Goal: Information Seeking & Learning: Learn about a topic

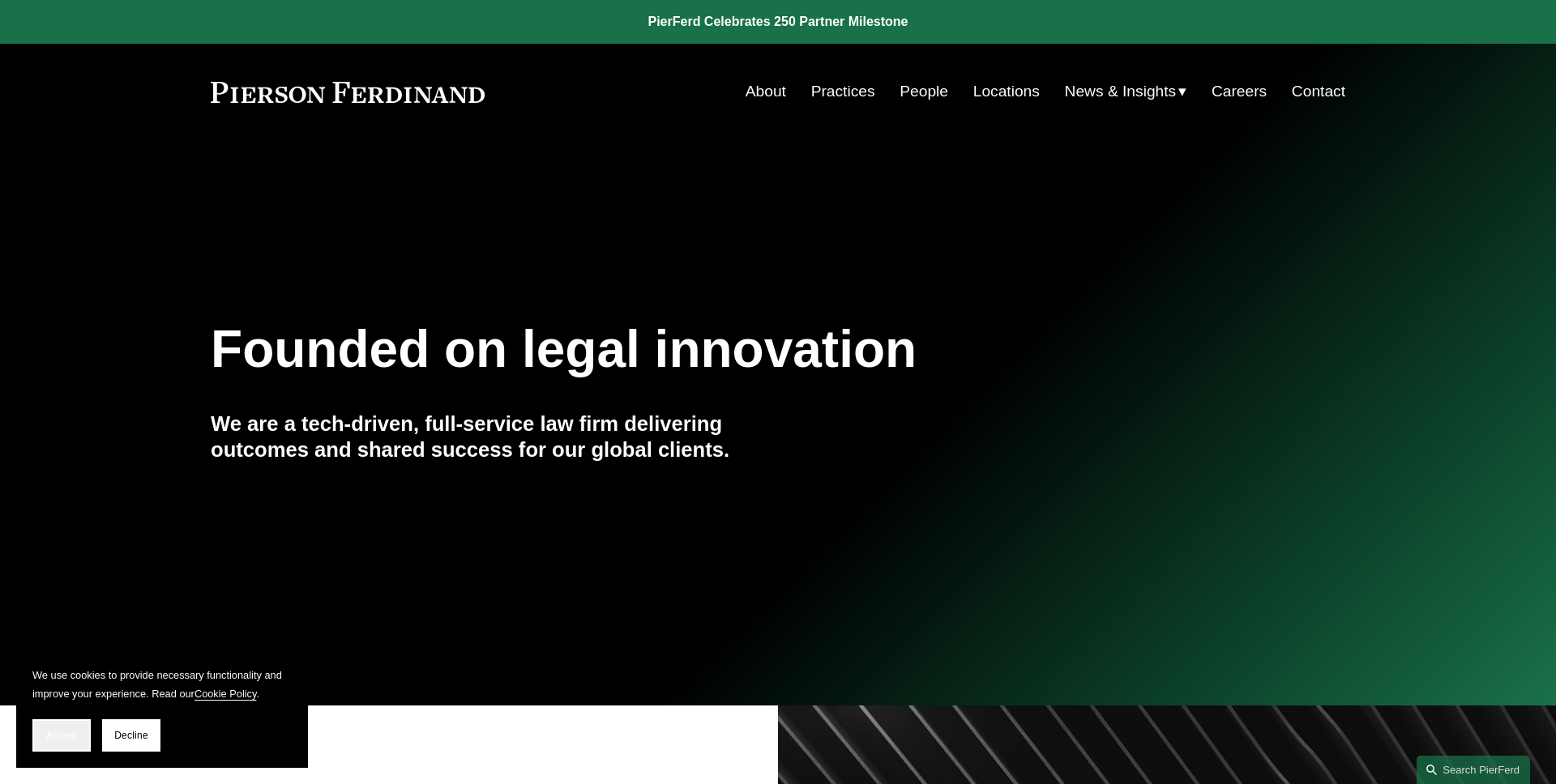
click at [65, 727] on button "Accept" at bounding box center [62, 735] width 58 height 32
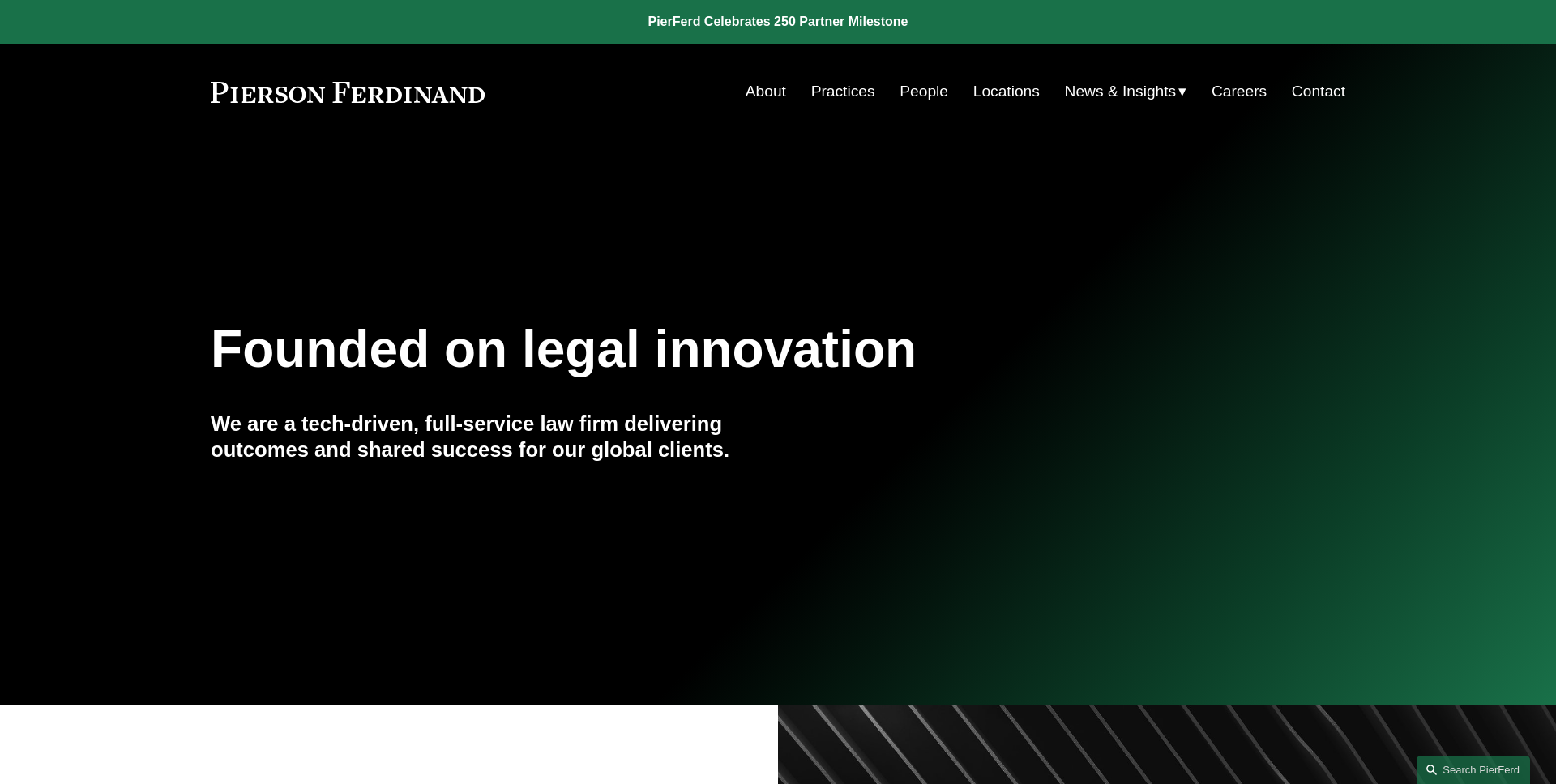
click at [0, 0] on span "News" at bounding box center [0, 0] width 0 height 0
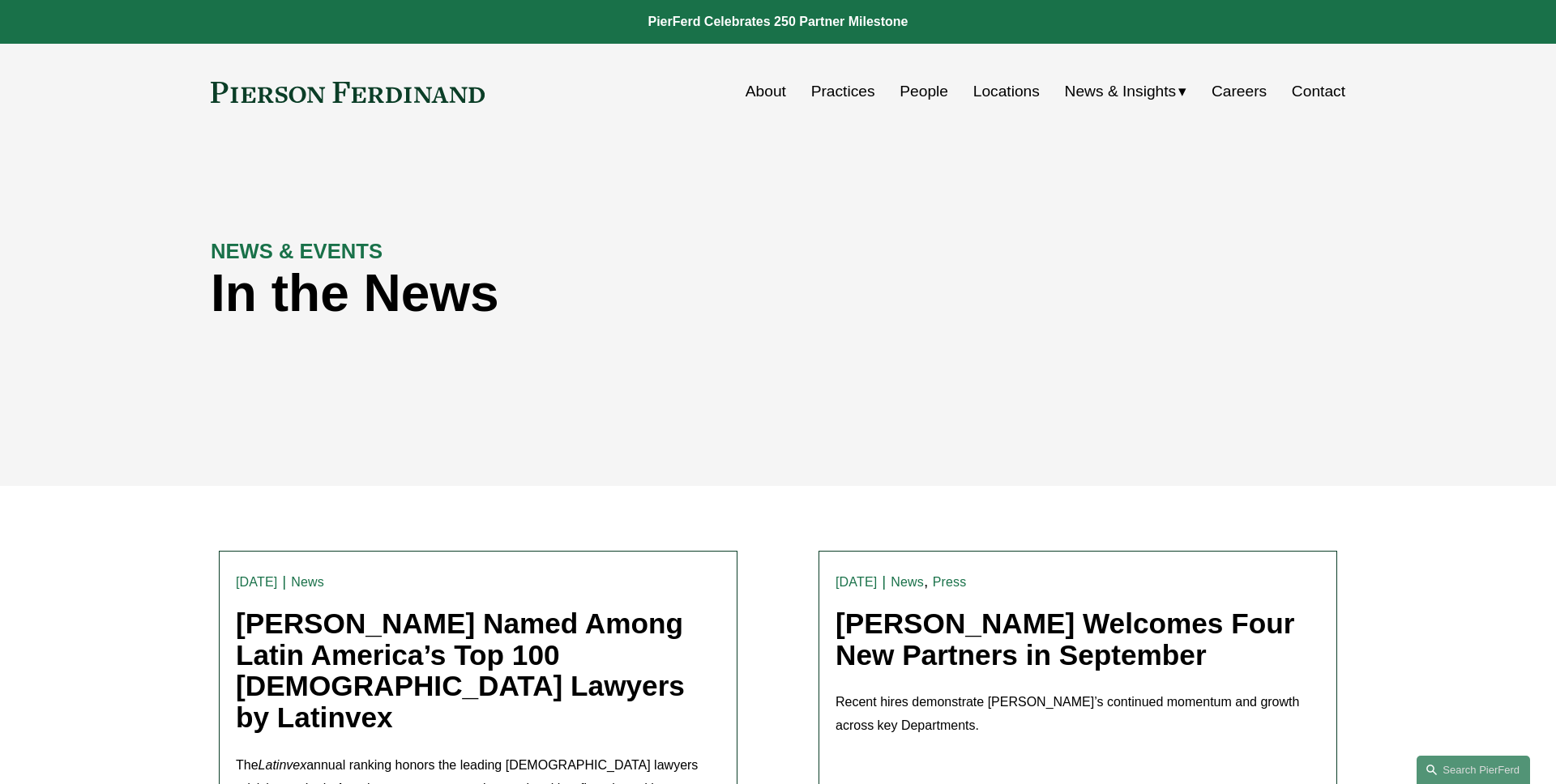
scroll to position [33, 0]
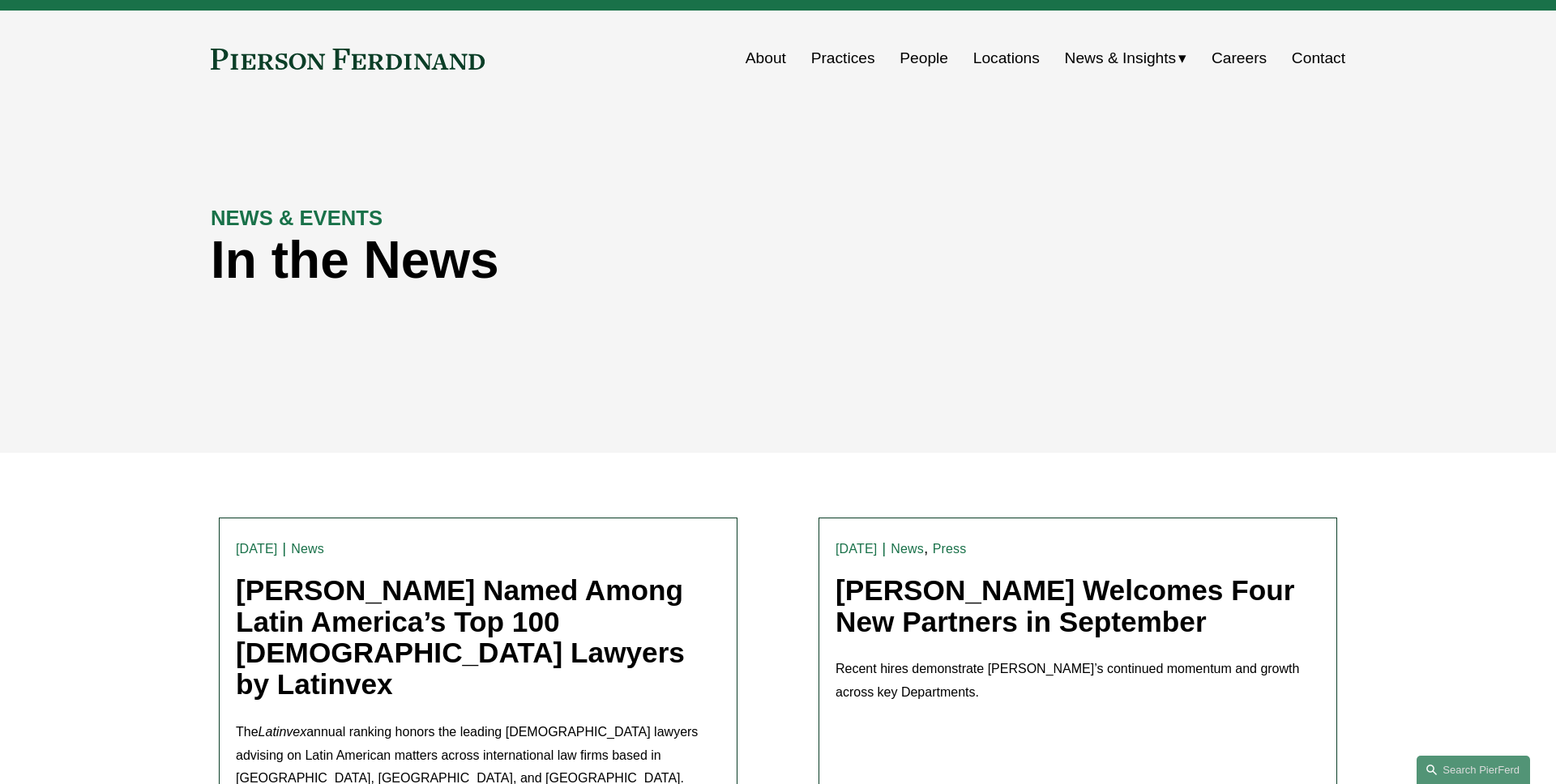
click at [548, 334] on div "NEWS & EVENTS In the News" at bounding box center [778, 280] width 1556 height 243
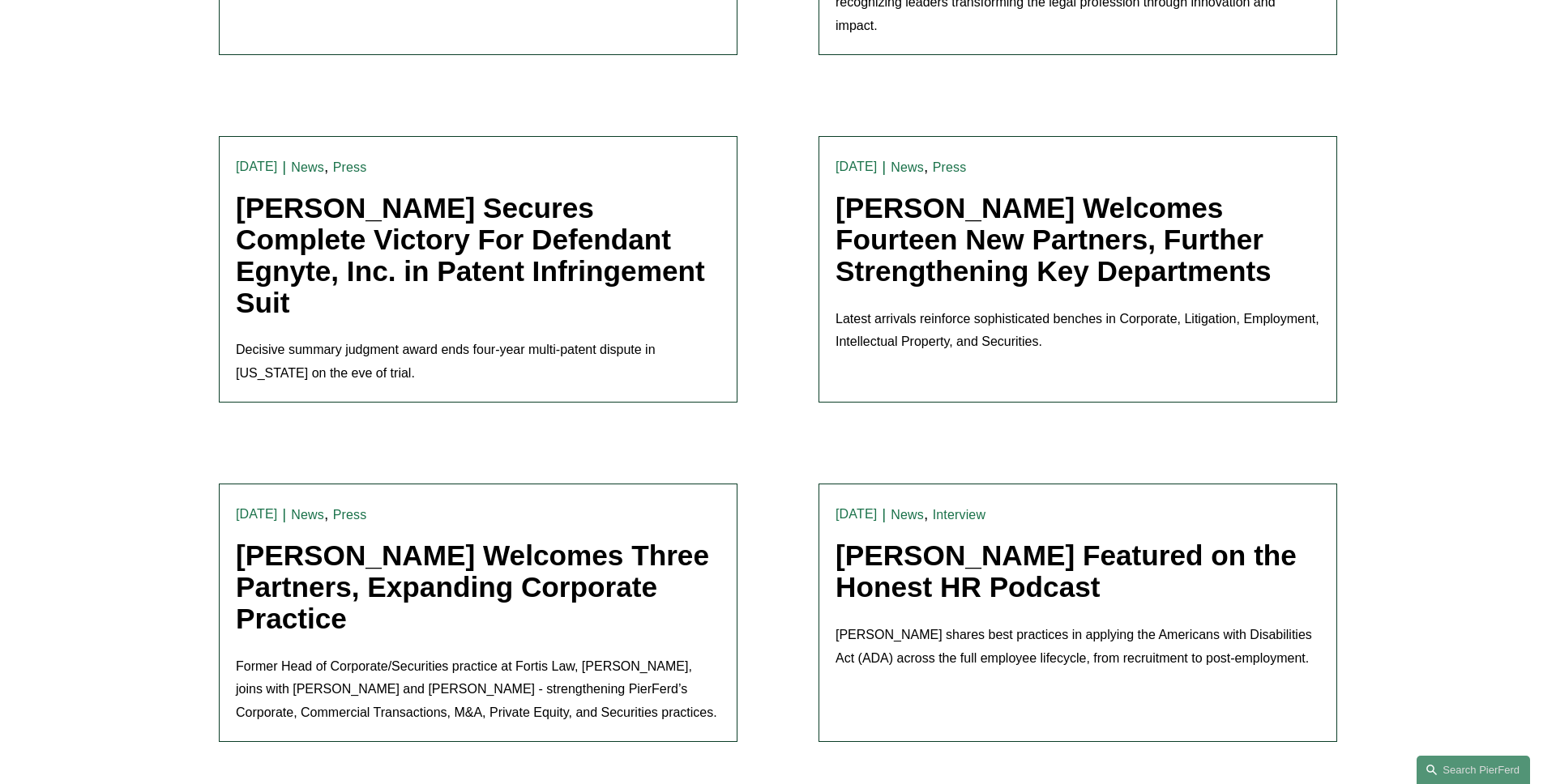
scroll to position [1396, 0]
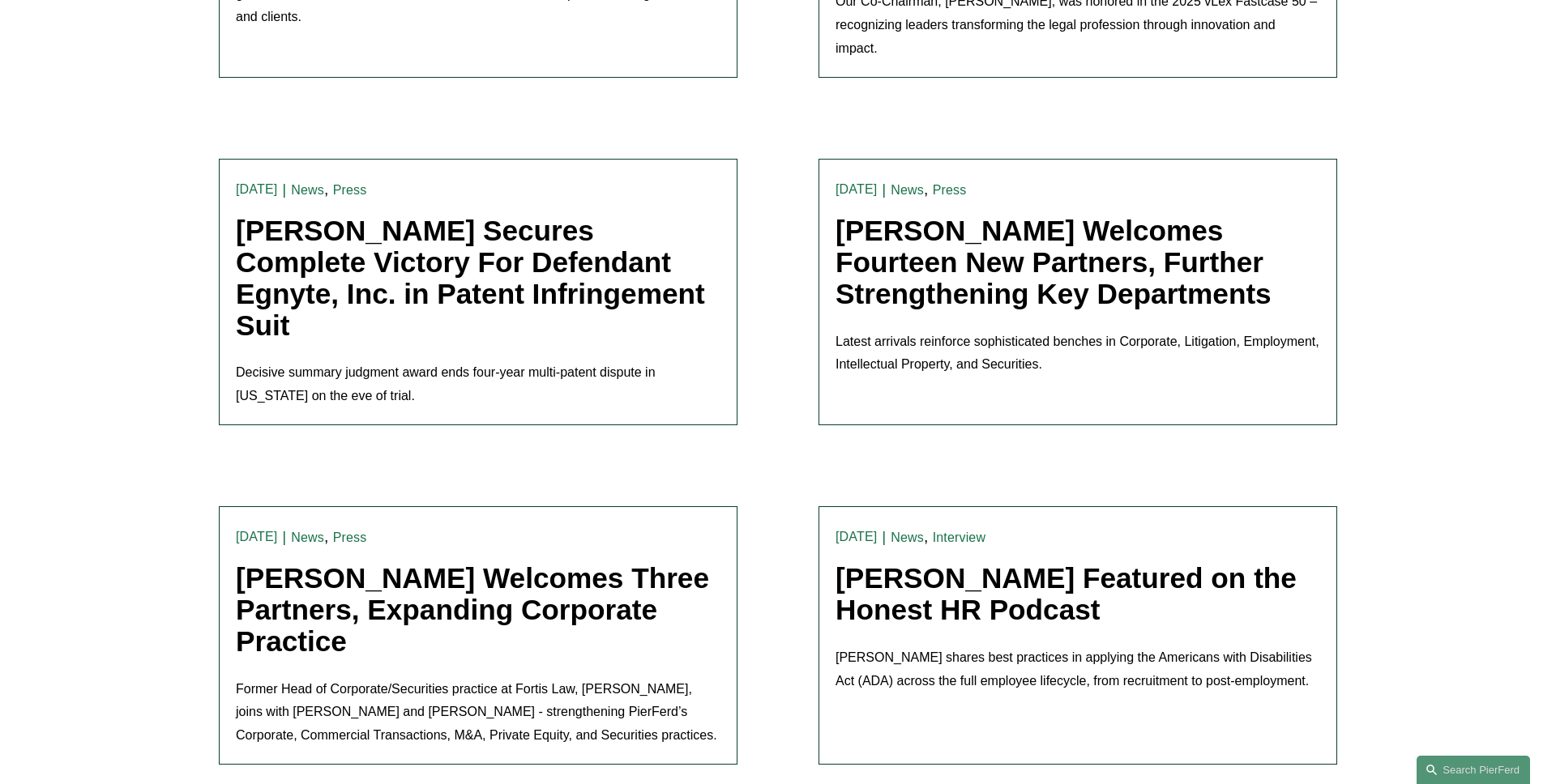
click at [440, 230] on link "Pierson Ferdinand Secures Complete Victory For Defendant Egnyte, Inc. in Patent…" at bounding box center [470, 278] width 469 height 126
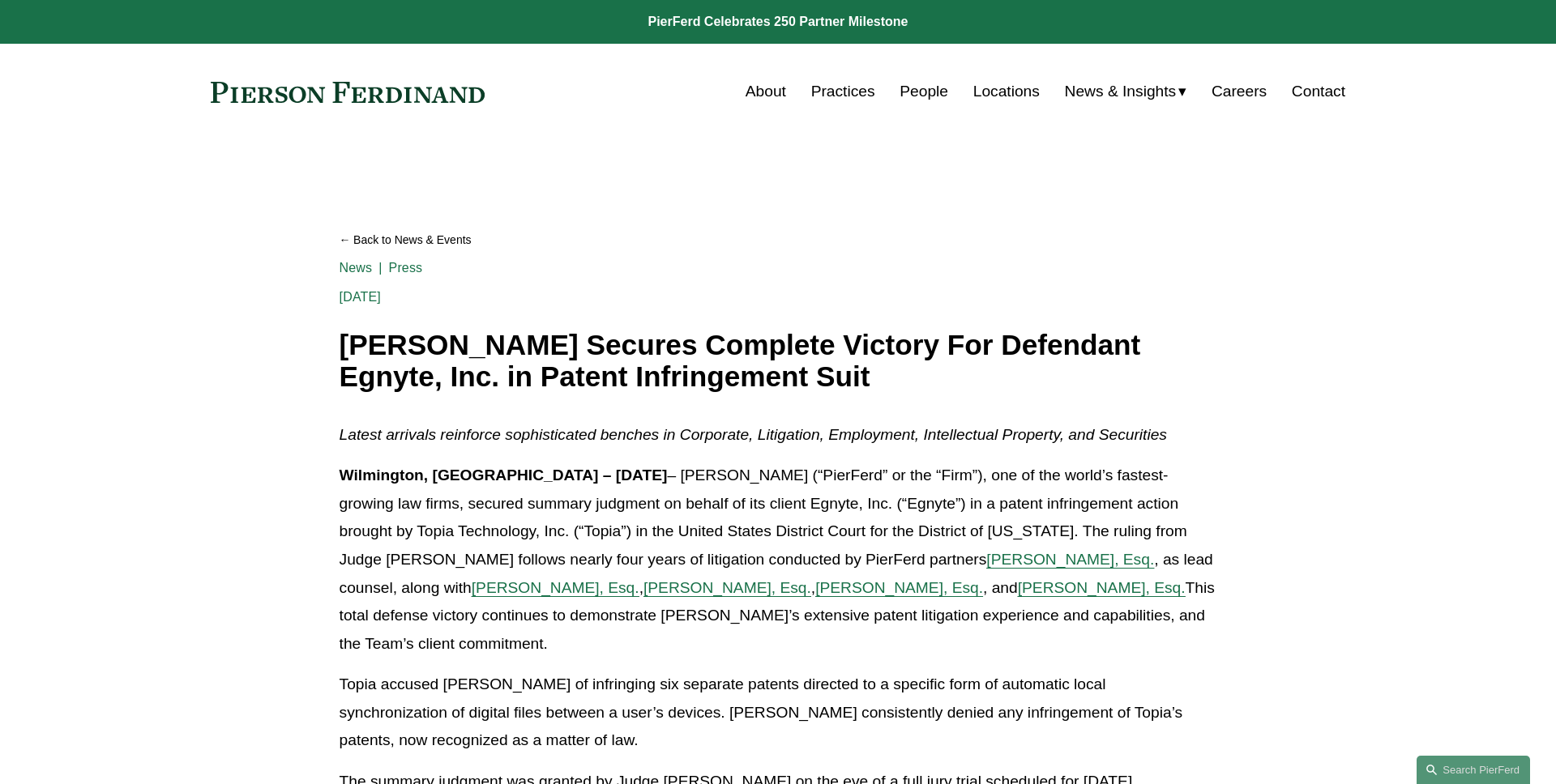
click at [695, 316] on div "Back to News & Events [PERSON_NAME] Secures Complete Victory For Defendant Egny…" at bounding box center [778, 306] width 878 height 175
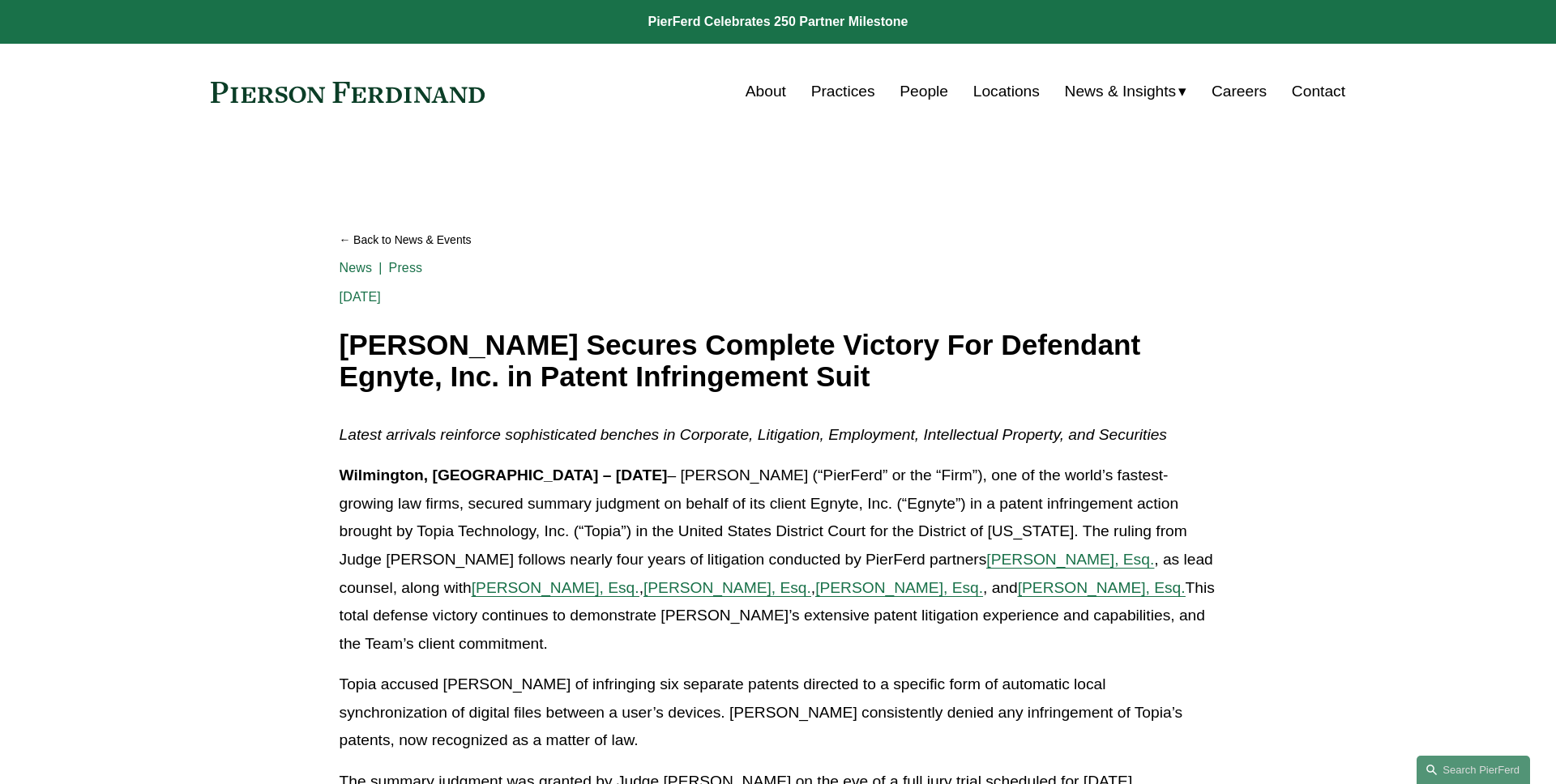
click at [417, 230] on link "Back to News & Events" at bounding box center [778, 239] width 878 height 28
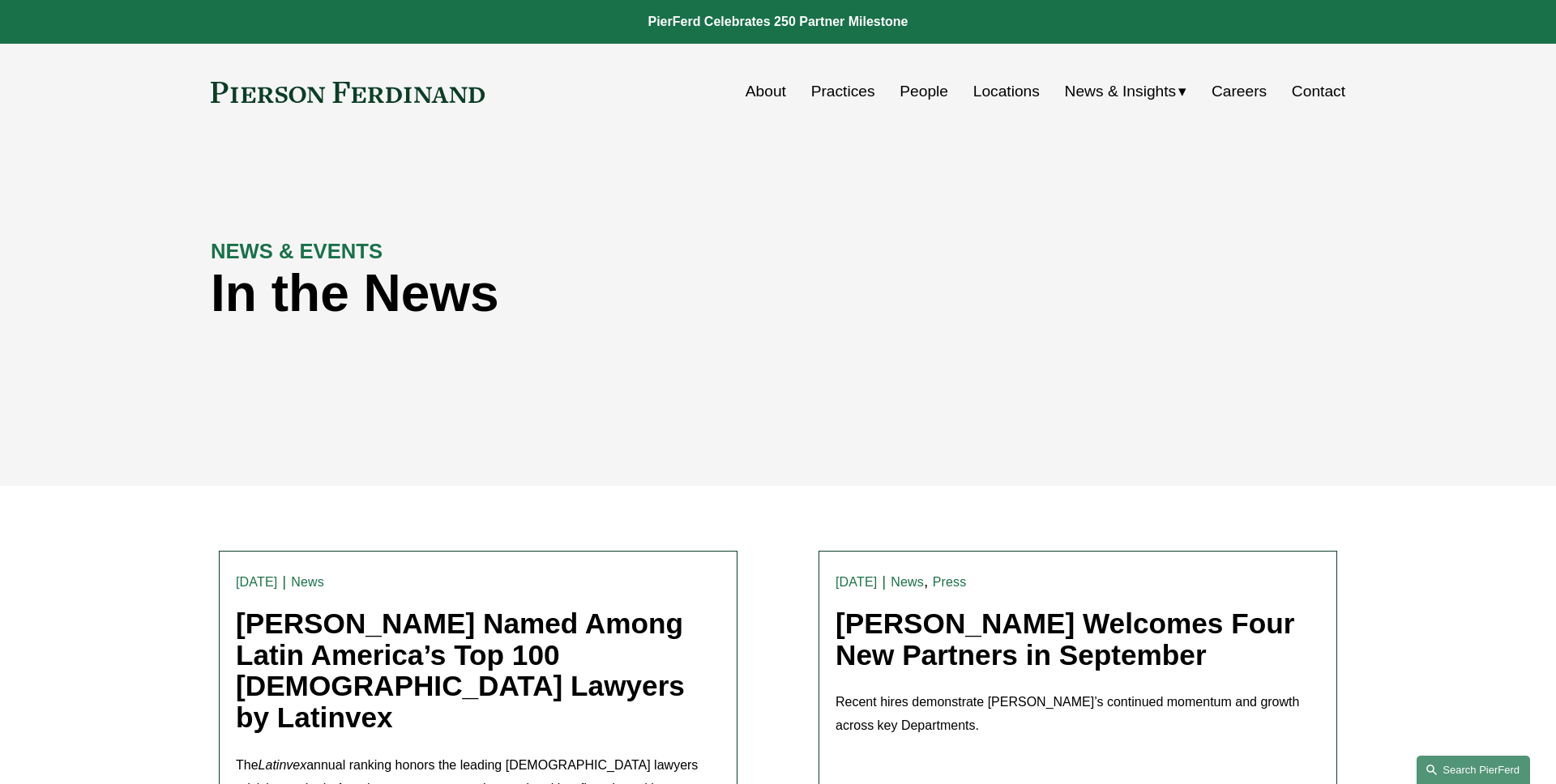
click at [1447, 764] on link "Search this site" at bounding box center [1474, 769] width 114 height 28
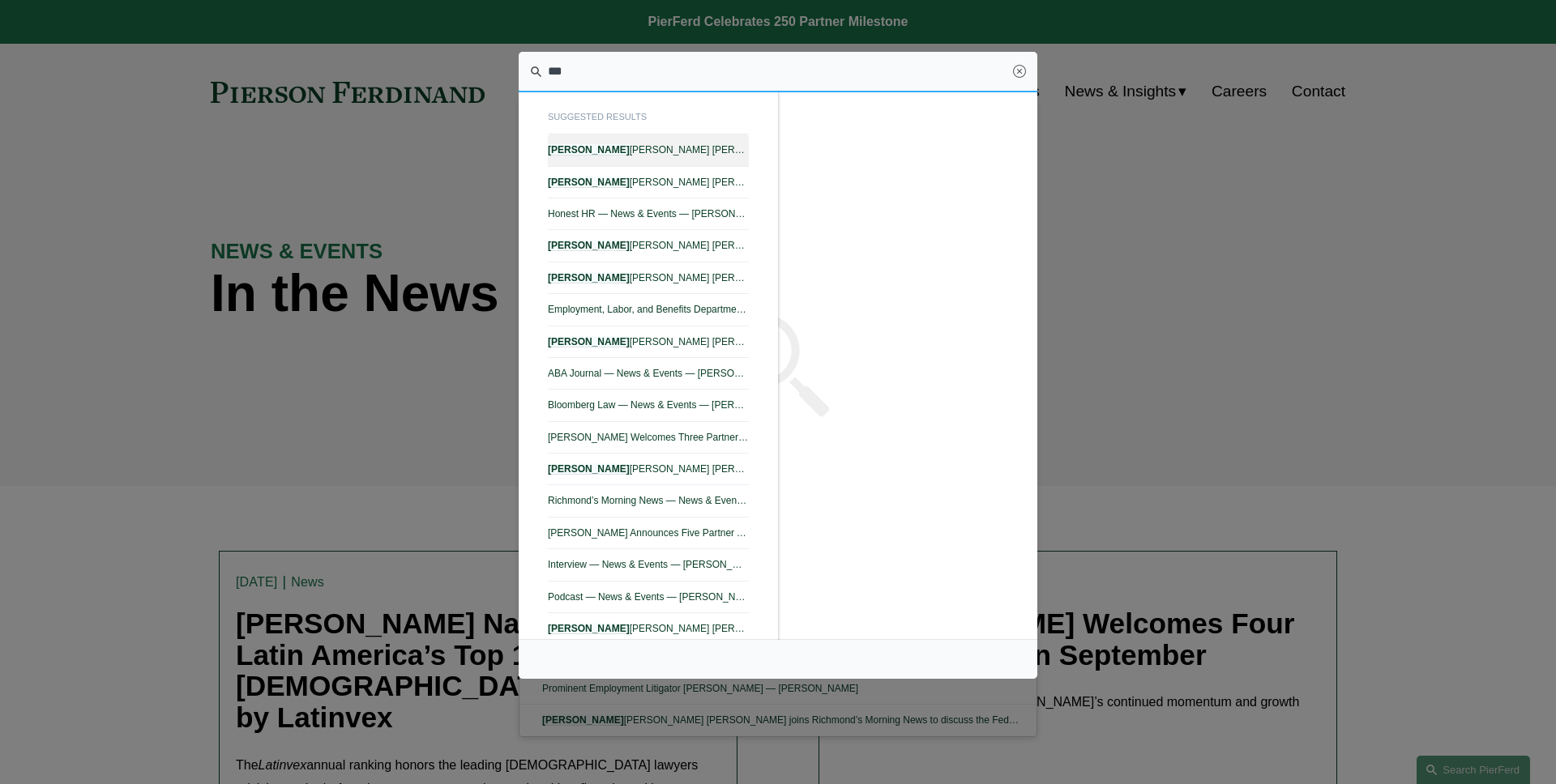
click at [734, 151] on span "Amy Epstein Gluck — Pierson Ferdinand LLP" at bounding box center [649, 150] width 201 height 11
type input "***"
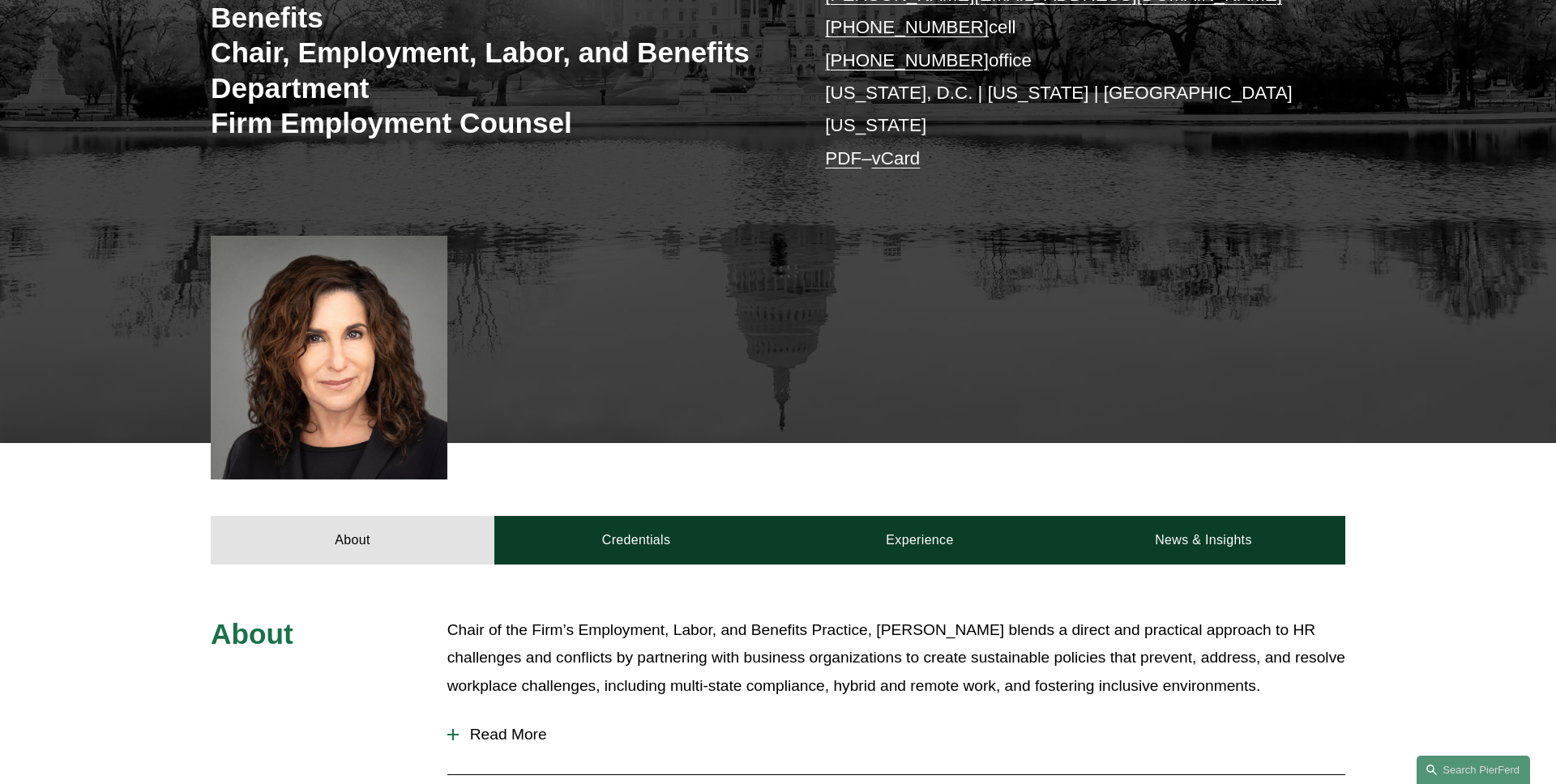
scroll to position [504, 0]
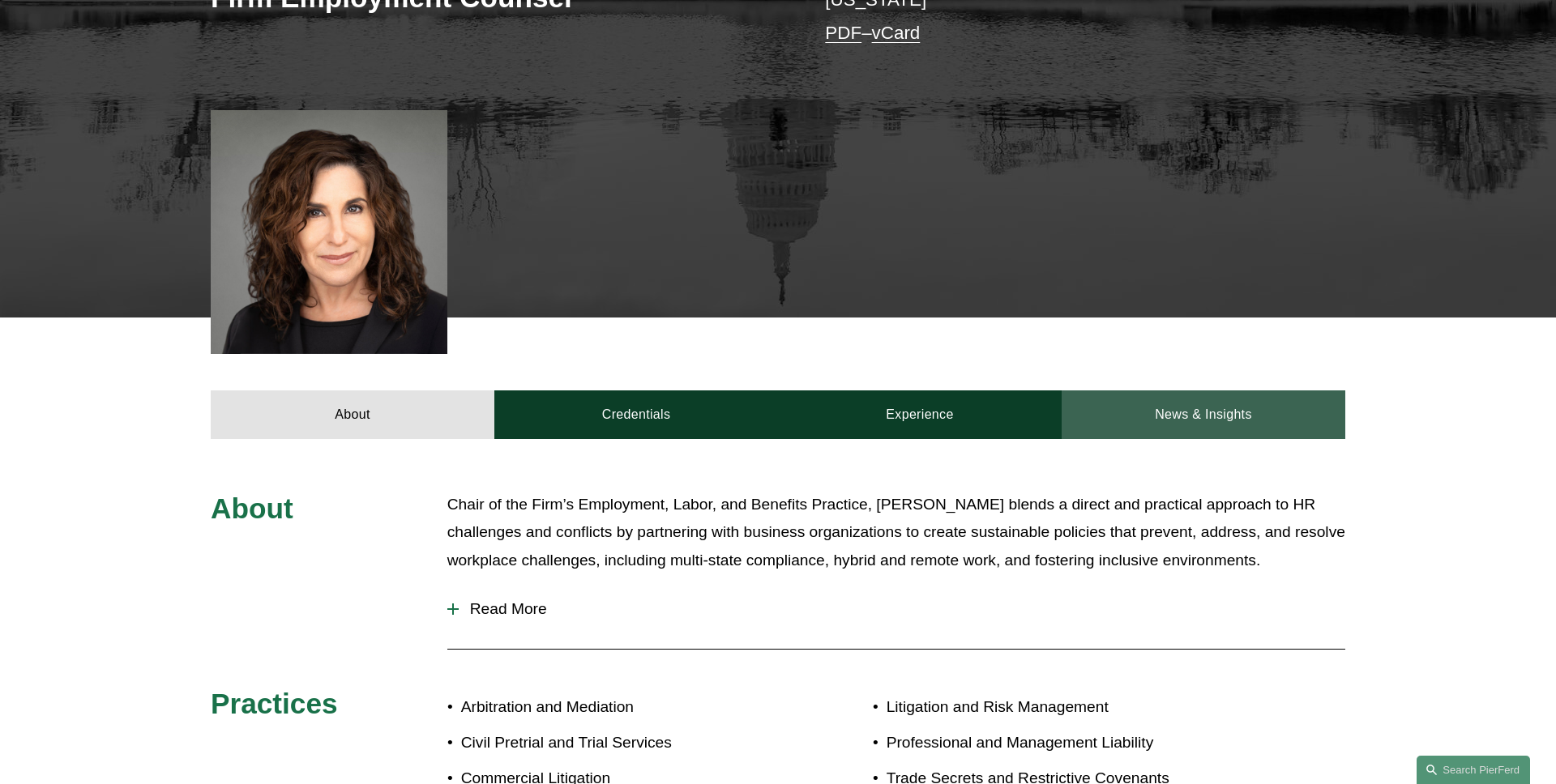
click at [1208, 392] on link "News & Insights" at bounding box center [1204, 415] width 283 height 49
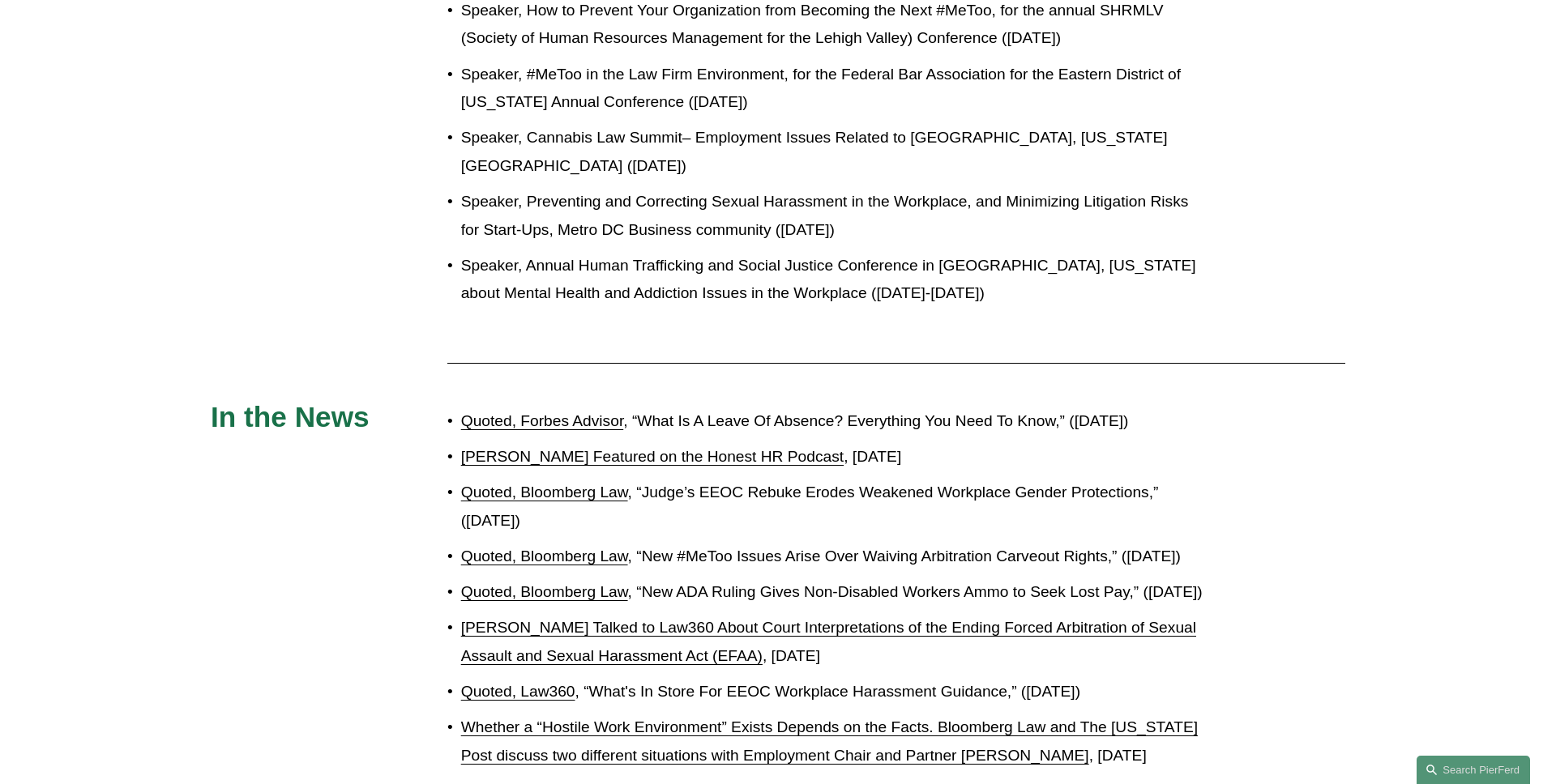
scroll to position [1944, 0]
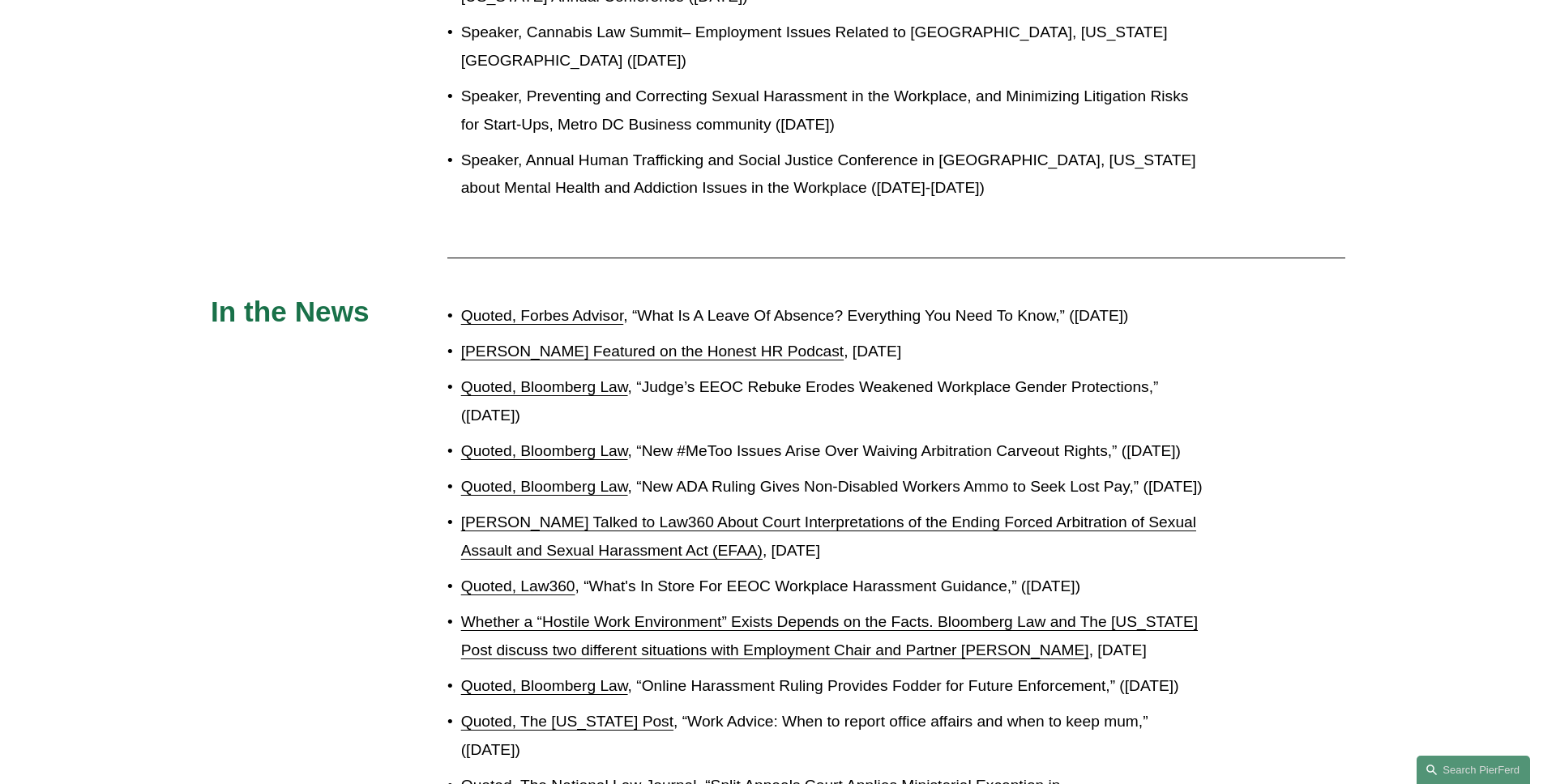
scroll to position [2140, 0]
